Goal: Transaction & Acquisition: Purchase product/service

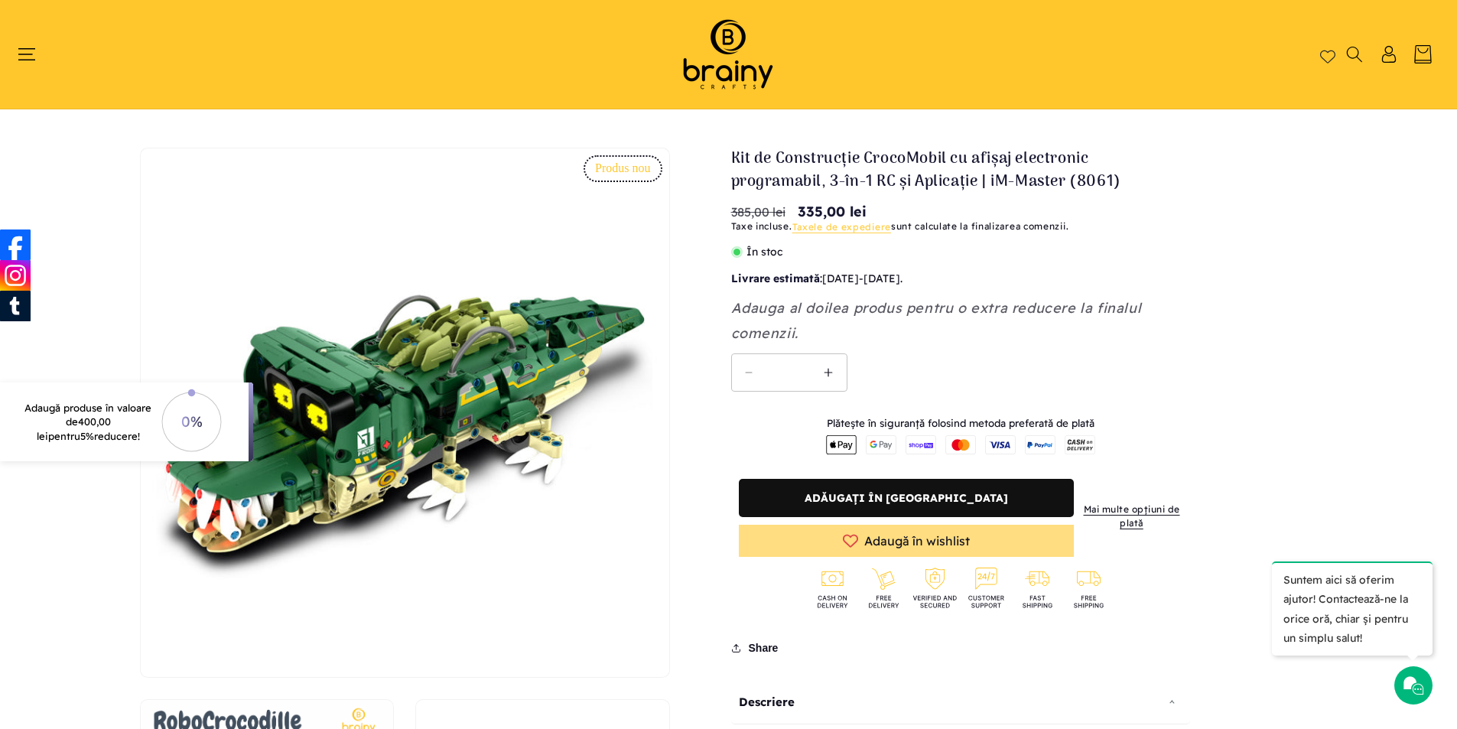
drag, startPoint x: 723, startPoint y: 155, endPoint x: 1091, endPoint y: 206, distance: 371.3
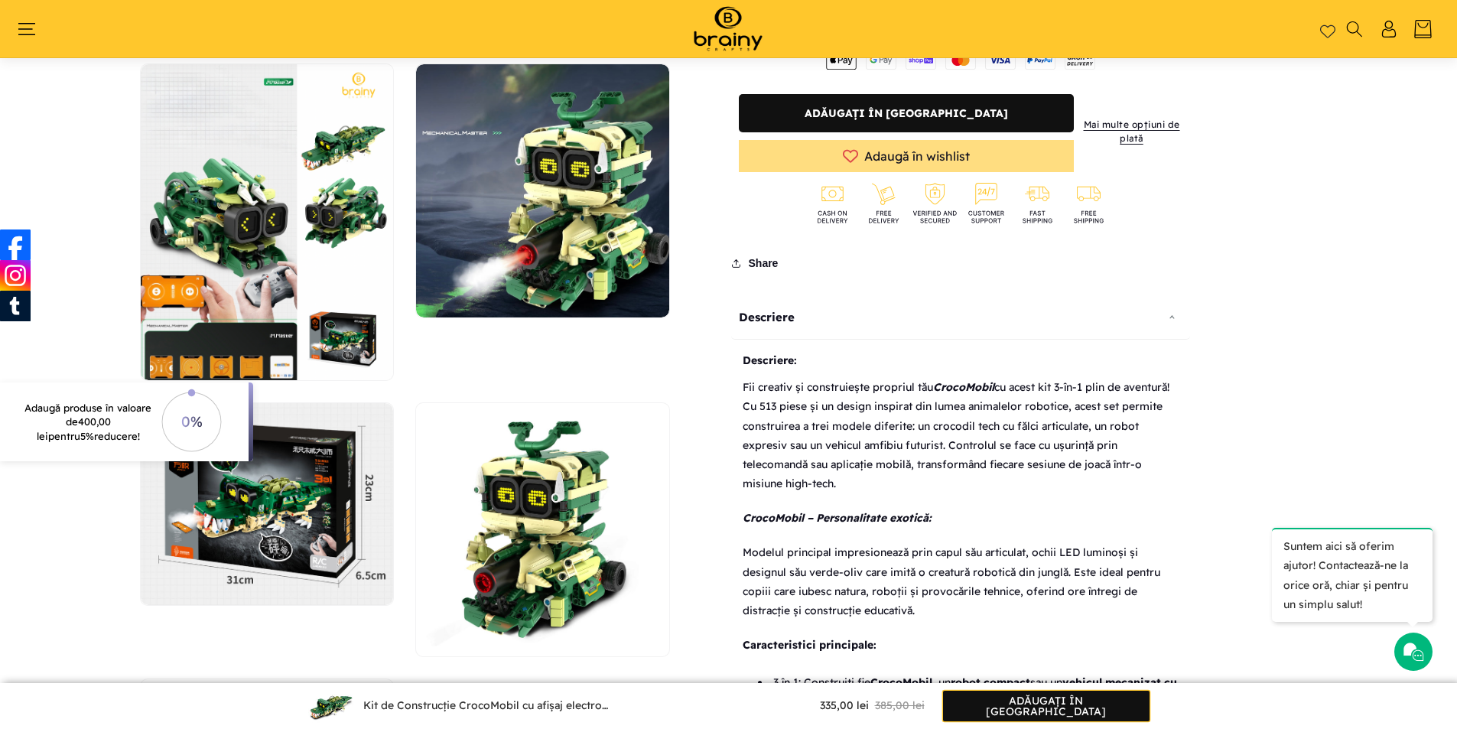
scroll to position [1172, 0]
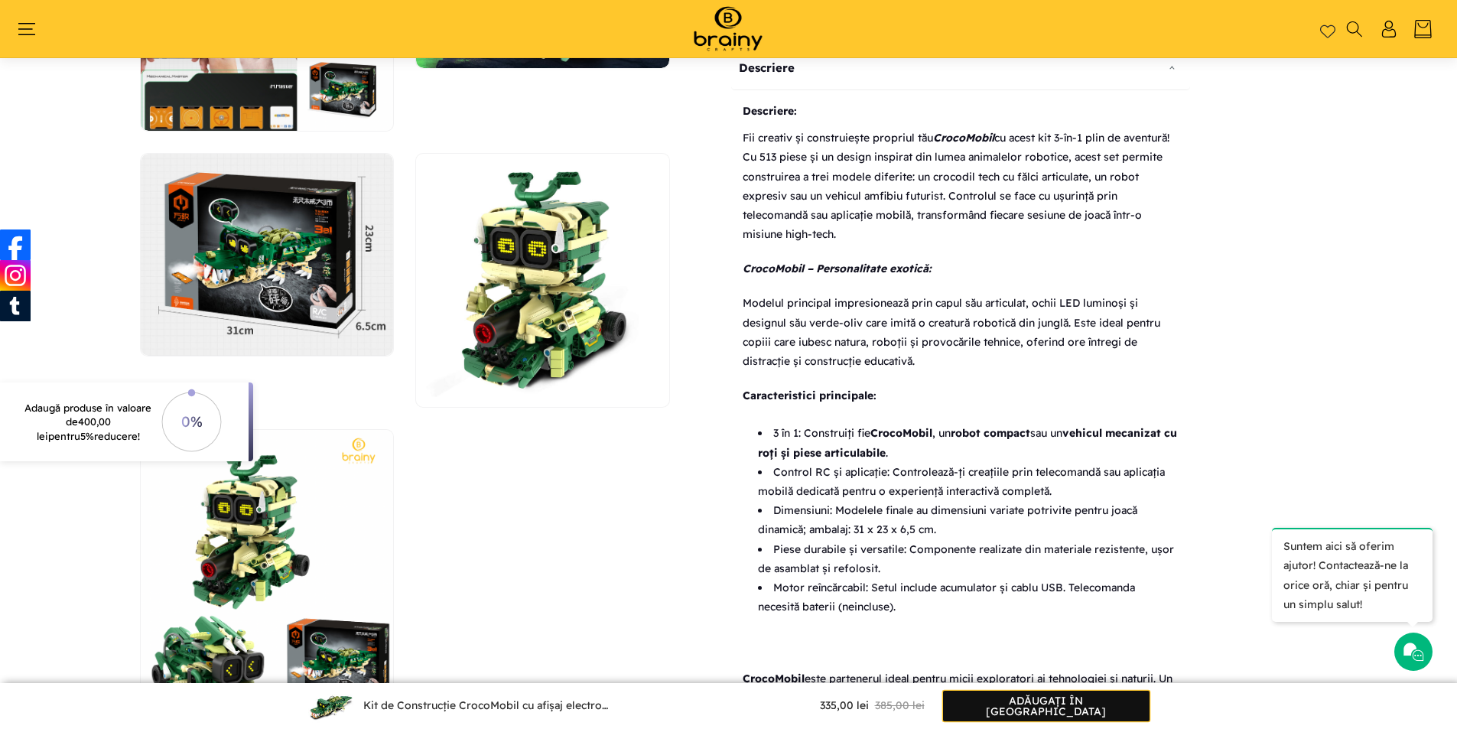
drag, startPoint x: 738, startPoint y: 135, endPoint x: 908, endPoint y: 169, distance: 173.2
click at [950, 191] on div "Descriere: Fii creativ și construiește propriul tău CrocoMobil cu acest kit 3-î…" at bounding box center [960, 418] width 459 height 656
click at [910, 169] on span "Fii creativ și construiește propriul tău CrocoMobil cu acest kit 3-în-1 plin de…" at bounding box center [955, 186] width 427 height 110
click at [911, 169] on span "Fii creativ și construiește propriul tău CrocoMobil cu acest kit 3-în-1 plin de…" at bounding box center [955, 186] width 427 height 110
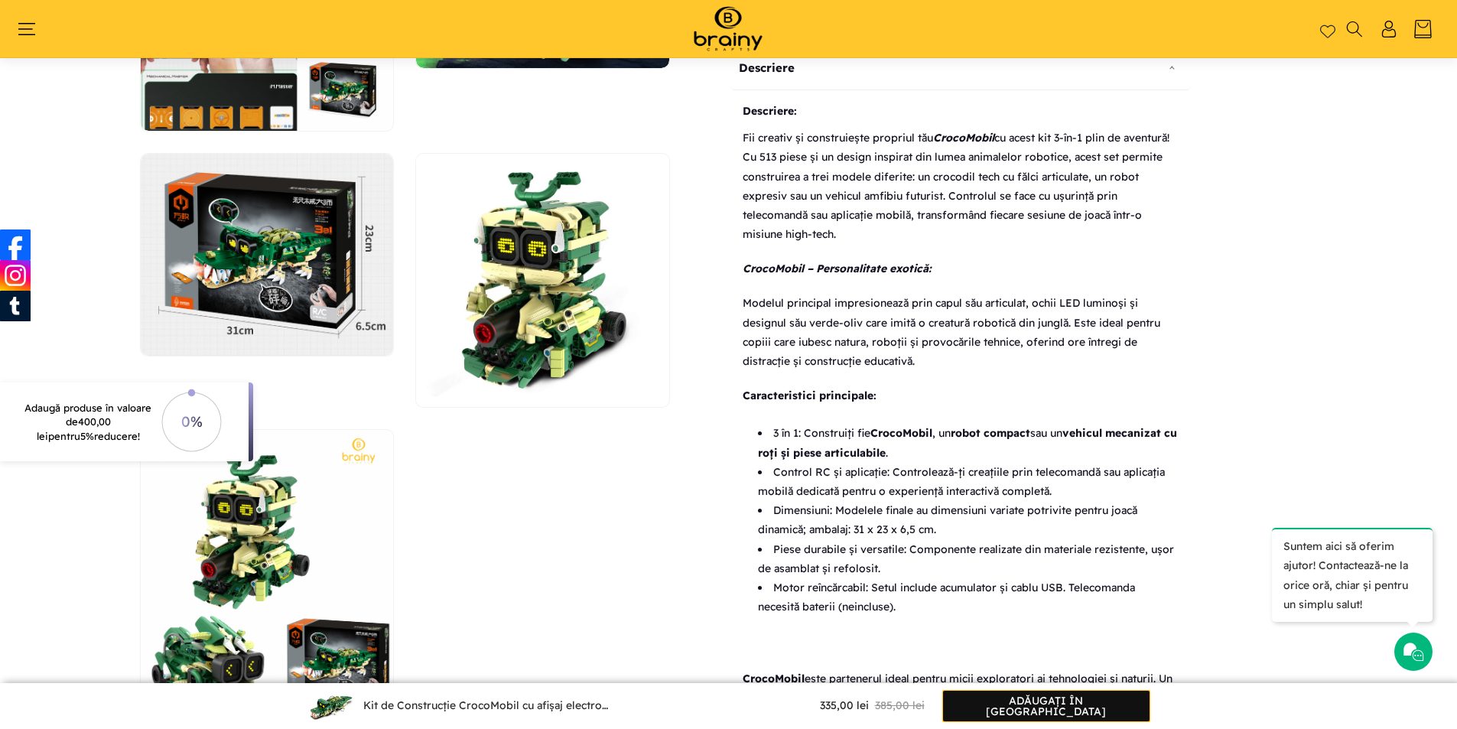
click at [911, 169] on span "Fii creativ și construiește propriul tău CrocoMobil cu acest kit 3-în-1 plin de…" at bounding box center [955, 186] width 427 height 110
click at [911, 168] on p "Fii creativ și construiește propriul tău CrocoMobil cu acest kit 3-în-1 plin de…" at bounding box center [960, 186] width 436 height 131
